Goal: Find specific page/section: Find specific page/section

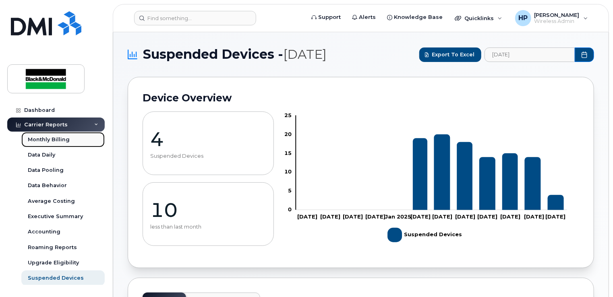
click at [46, 138] on div "Monthly Billing" at bounding box center [49, 139] width 42 height 7
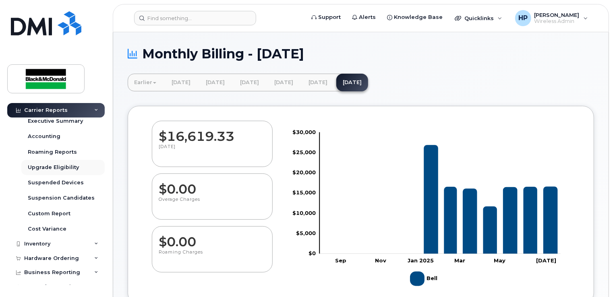
scroll to position [55, 0]
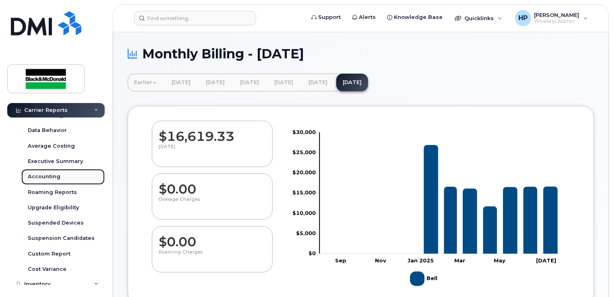
click at [59, 177] on link "Accounting" at bounding box center [62, 176] width 83 height 15
